Goal: Check status: Check status

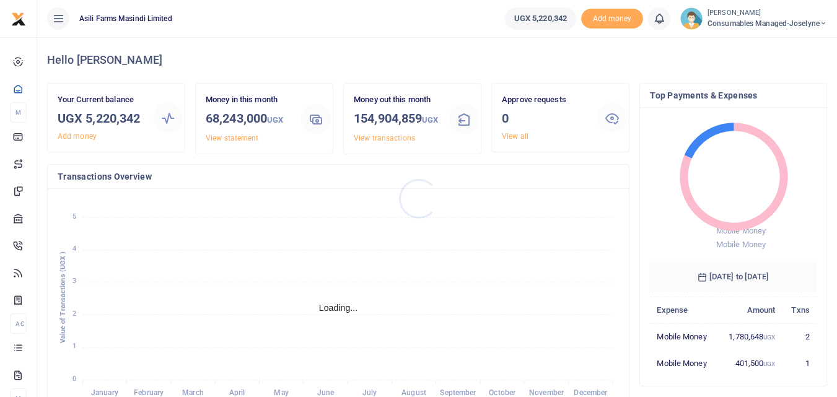
scroll to position [10, 10]
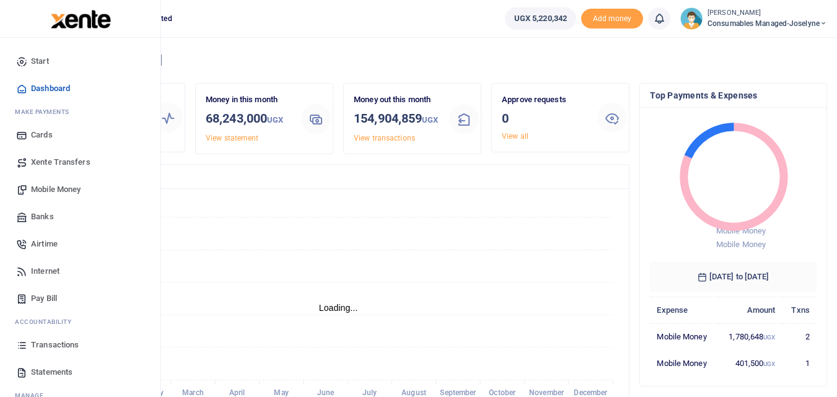
click at [19, 346] on icon at bounding box center [21, 345] width 11 height 11
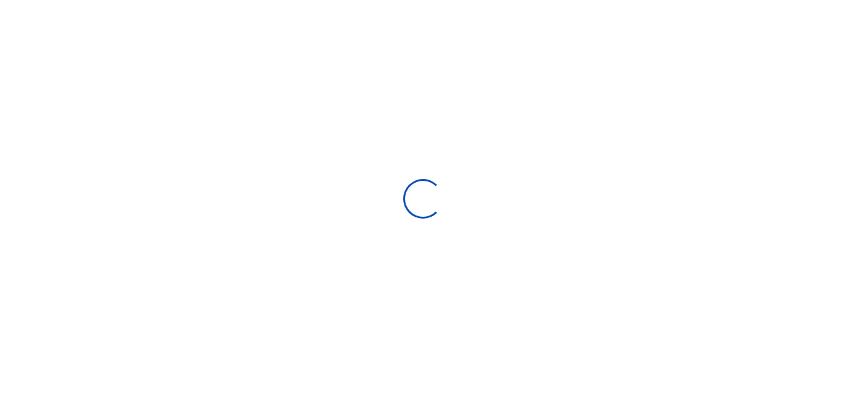
select select
type input "[DATE] - [DATE]"
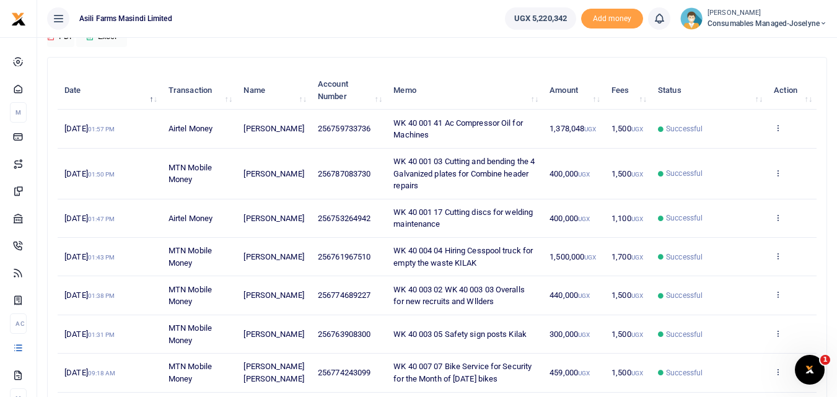
scroll to position [123, 0]
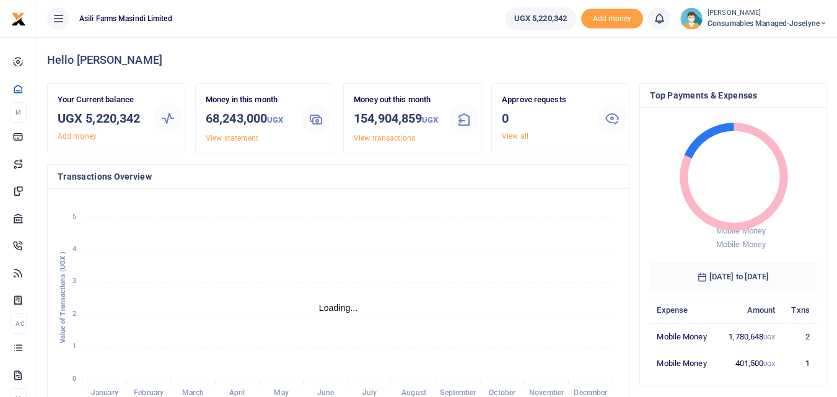
scroll to position [10, 10]
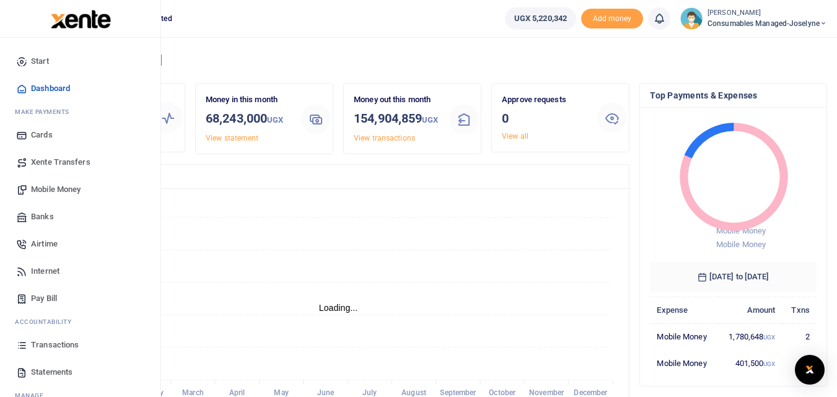
click at [29, 351] on link "Transactions" at bounding box center [80, 345] width 141 height 27
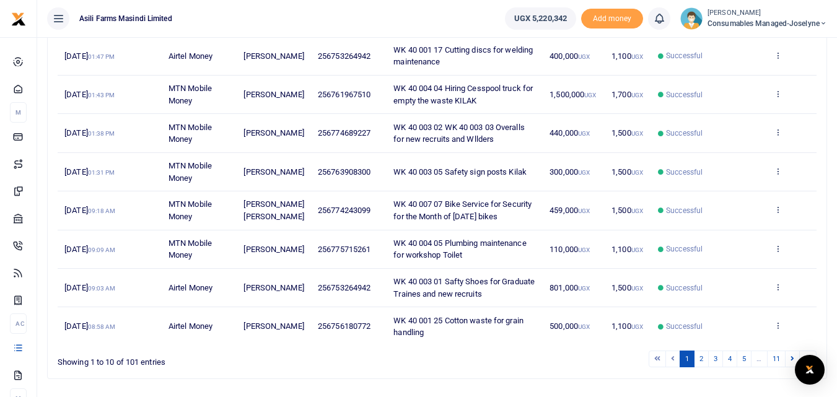
scroll to position [285, 0]
click at [704, 363] on link "2" at bounding box center [701, 357] width 15 height 17
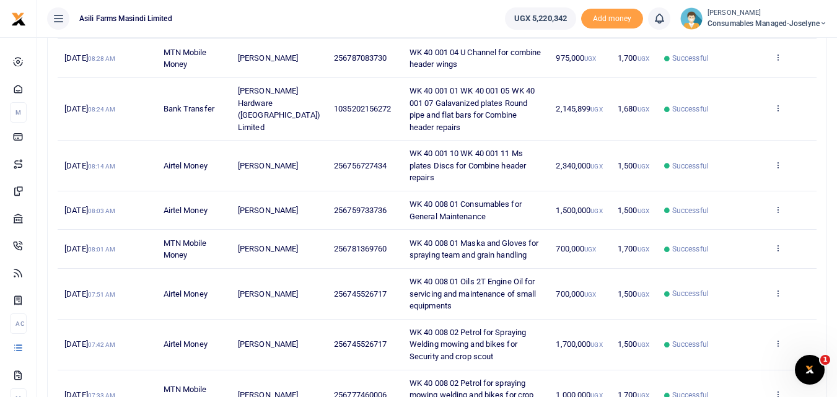
scroll to position [190, 0]
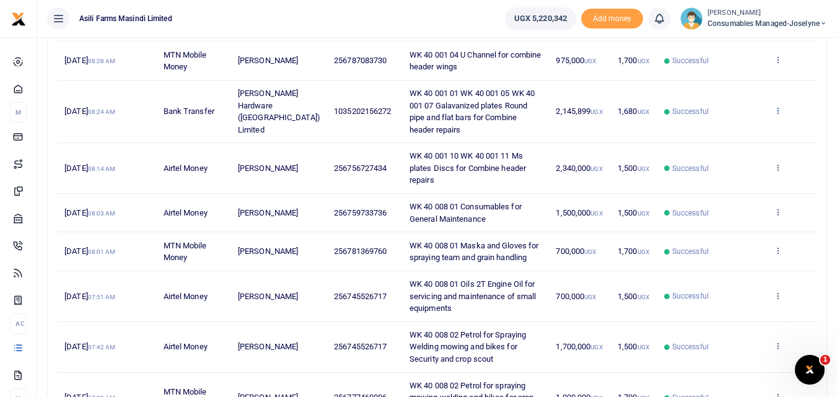
click at [778, 110] on icon at bounding box center [778, 110] width 8 height 9
click at [737, 135] on link "View details" at bounding box center [732, 131] width 98 height 17
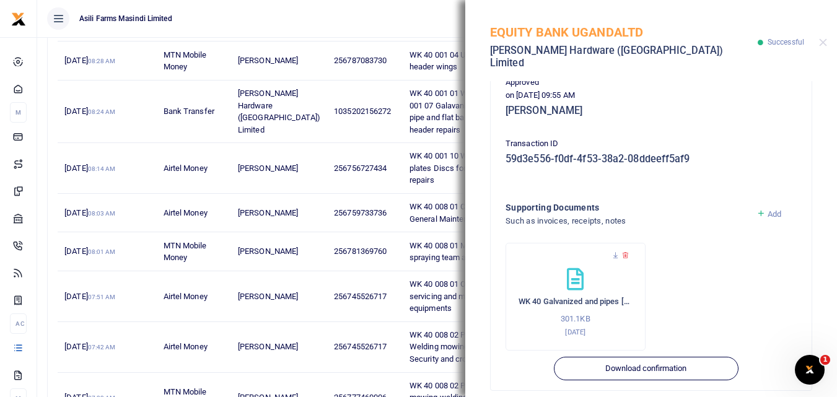
scroll to position [327, 0]
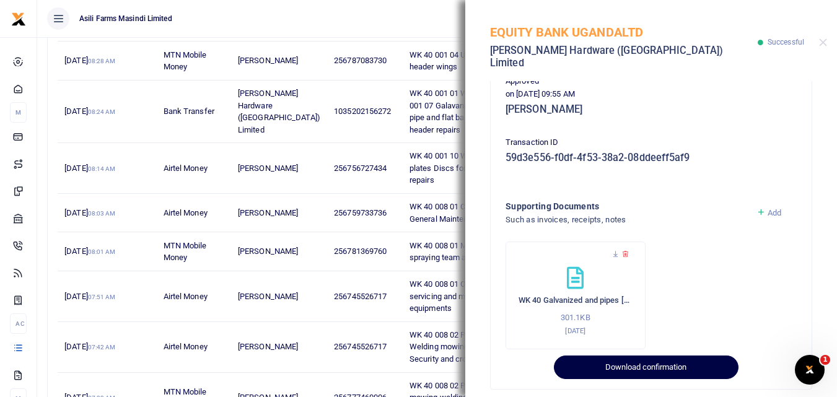
click at [679, 356] on button "Download confirmation" at bounding box center [646, 368] width 184 height 24
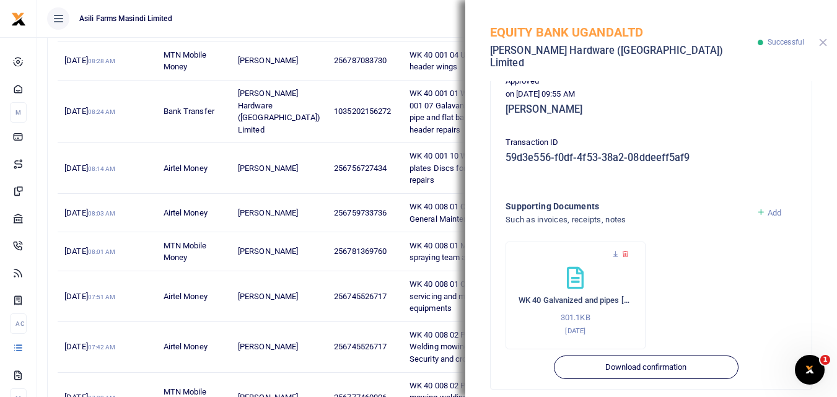
click at [820, 38] on button "Close" at bounding box center [823, 42] width 8 height 8
